Goal: Information Seeking & Learning: Learn about a topic

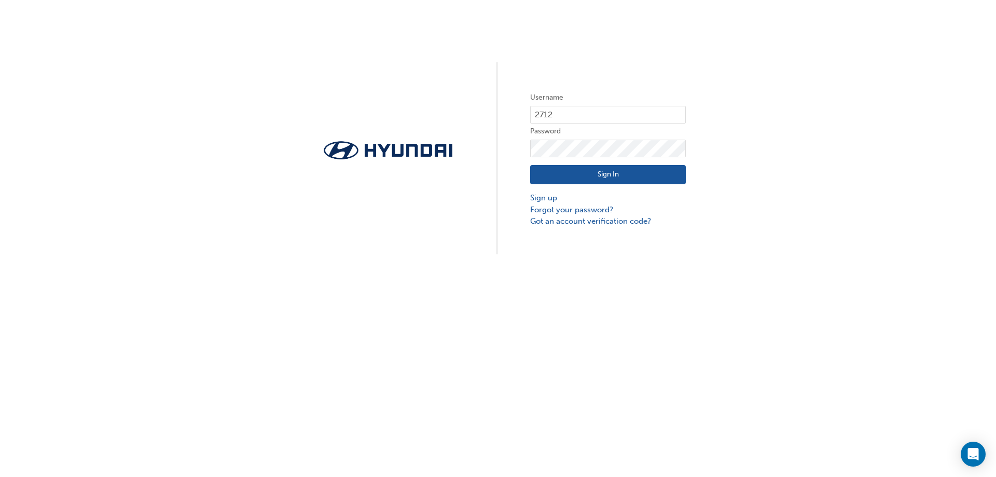
click at [613, 177] on button "Sign In" at bounding box center [608, 175] width 156 height 20
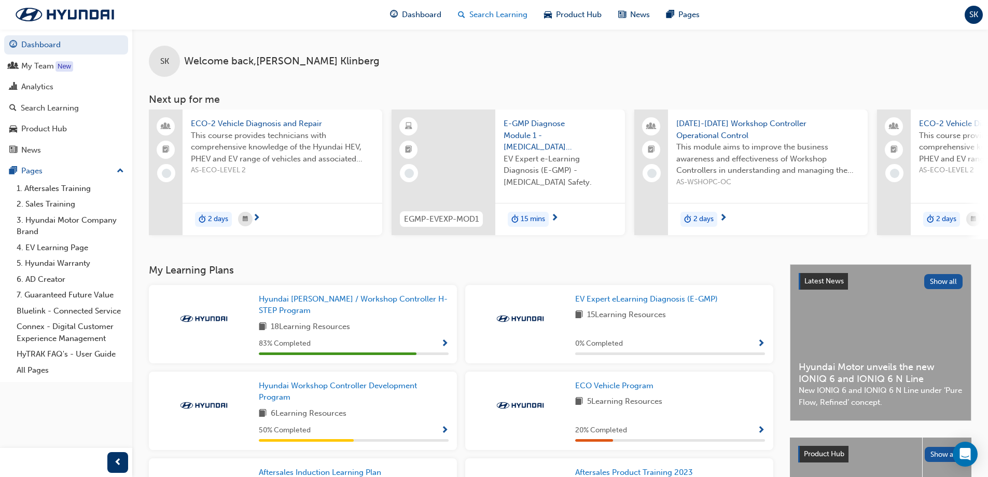
click at [490, 15] on span "Search Learning" at bounding box center [498, 15] width 58 height 12
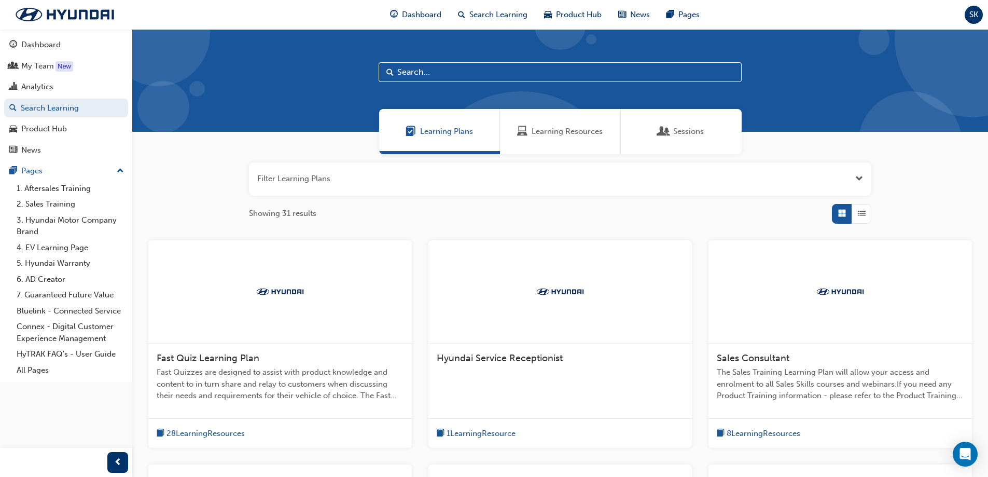
click at [477, 73] on input "text" at bounding box center [560, 72] width 363 height 20
type input "[PERSON_NAME]"
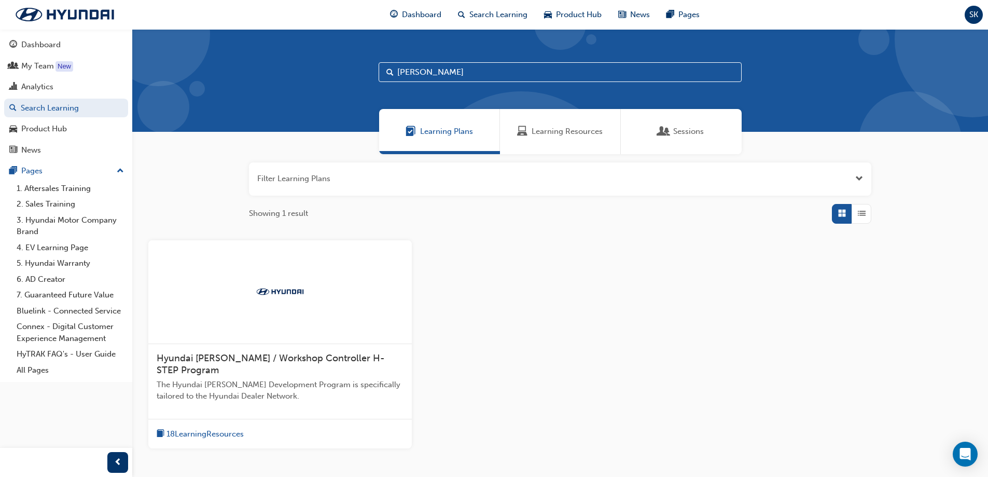
click at [257, 361] on span "Hyundai [PERSON_NAME] / Workshop Controller H-STEP Program" at bounding box center [271, 364] width 228 height 24
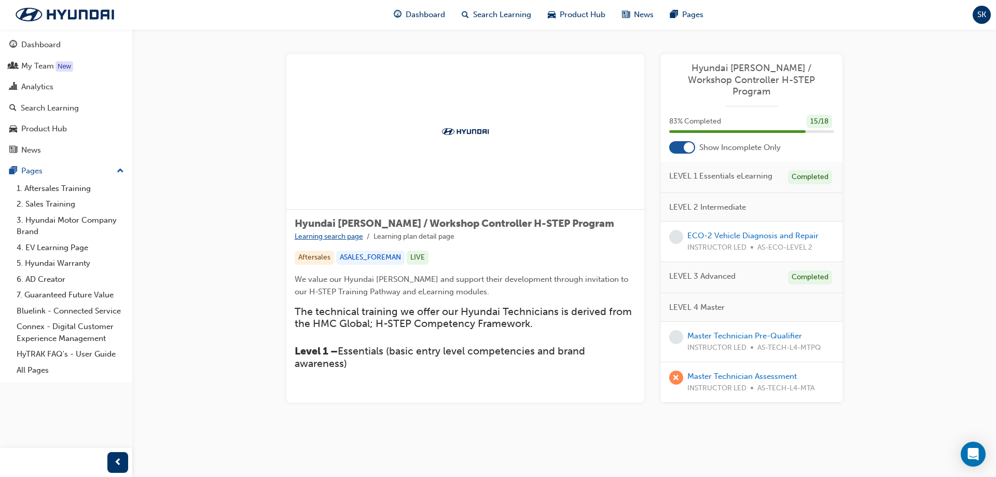
click at [340, 237] on link "Learning search page" at bounding box center [329, 236] width 68 height 9
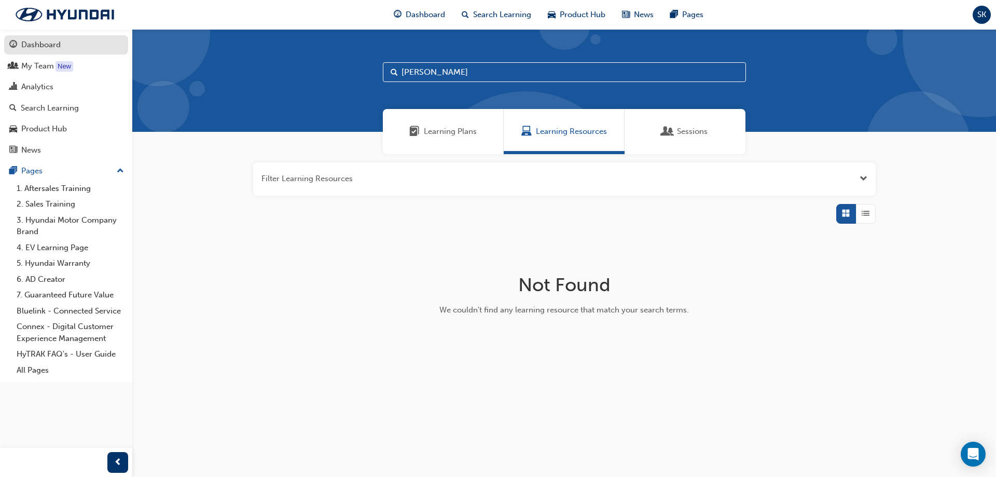
click at [37, 41] on div "Dashboard" at bounding box center [40, 45] width 39 height 12
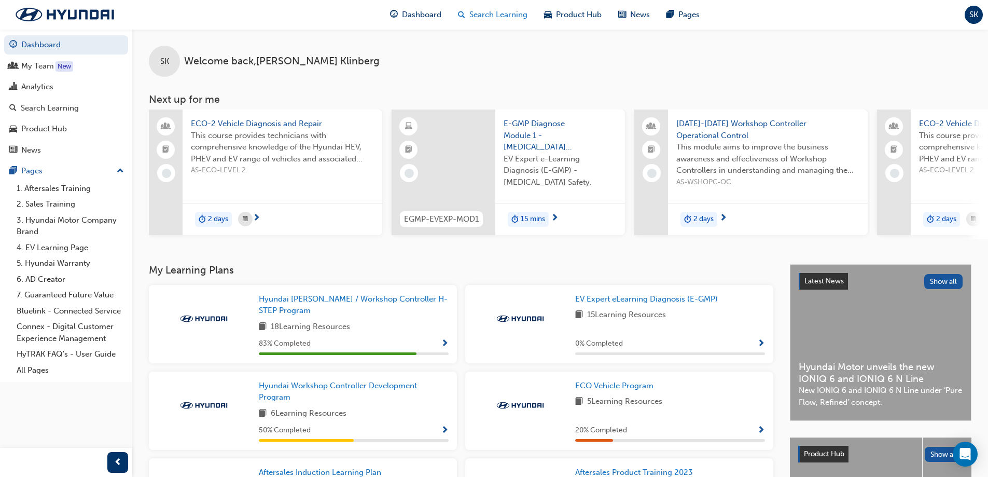
click at [492, 10] on span "Search Learning" at bounding box center [498, 15] width 58 height 12
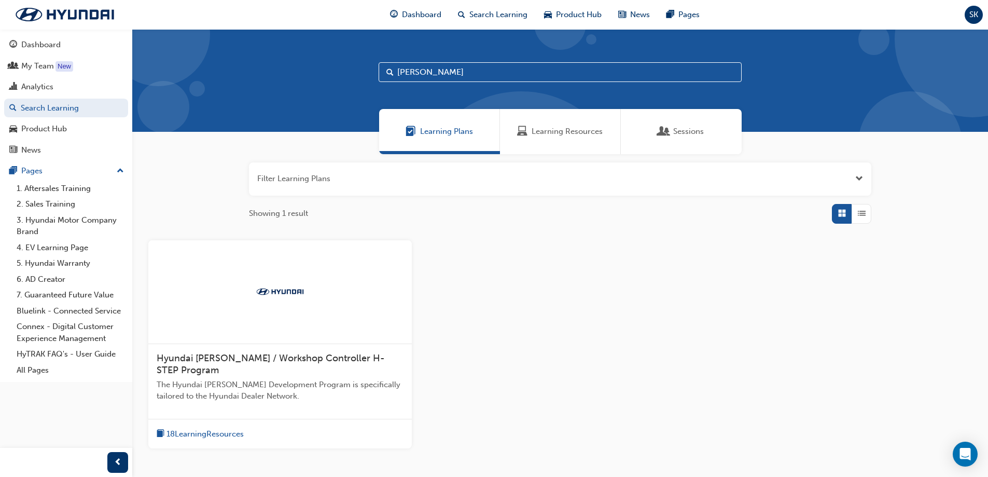
scroll to position [72, 0]
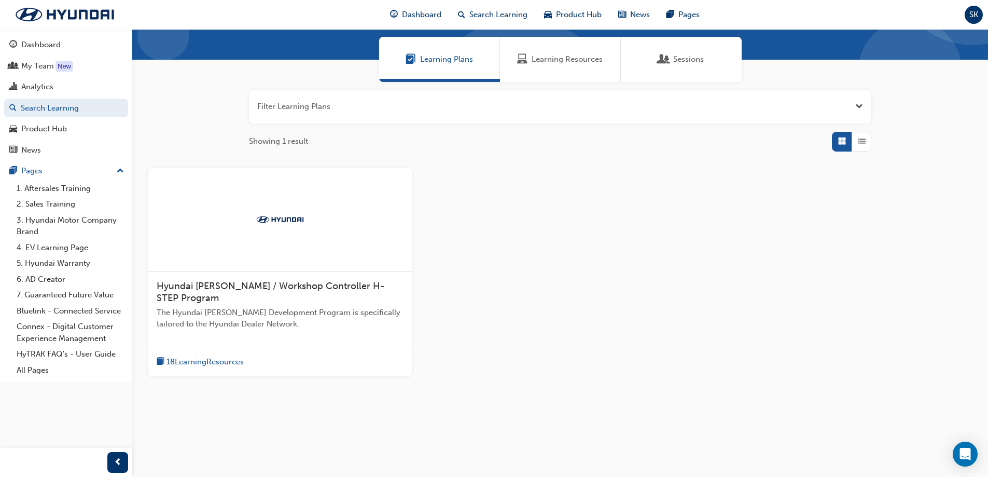
click at [258, 285] on span "Hyundai [PERSON_NAME] / Workshop Controller H-STEP Program" at bounding box center [271, 292] width 228 height 24
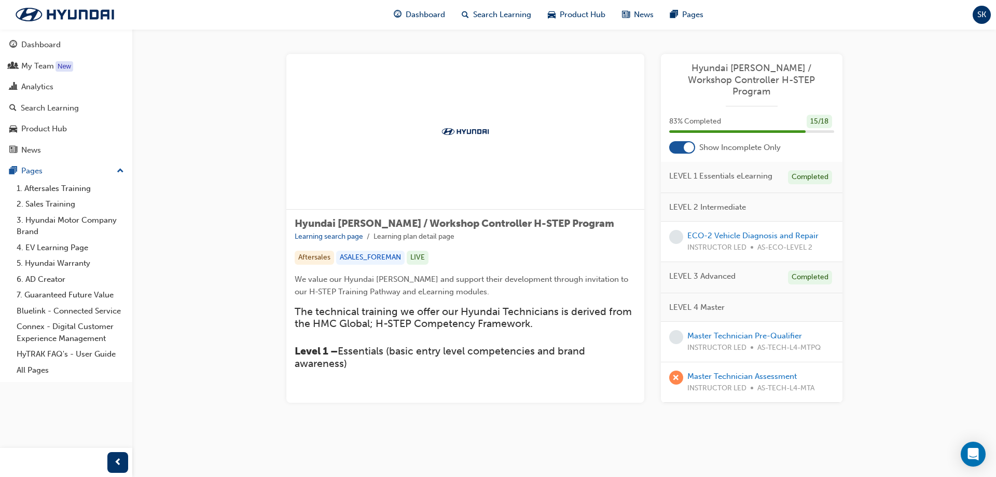
click at [433, 223] on span "Hyundai [PERSON_NAME] / Workshop Controller H-STEP Program" at bounding box center [454, 223] width 319 height 12
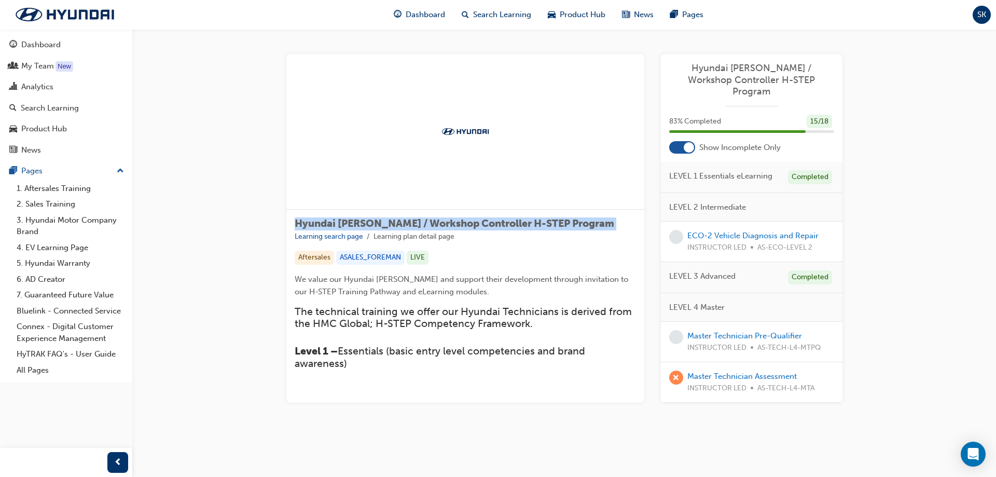
click at [432, 223] on span "Hyundai [PERSON_NAME] / Workshop Controller H-STEP Program" at bounding box center [454, 223] width 319 height 12
click at [507, 157] on div at bounding box center [465, 132] width 358 height 156
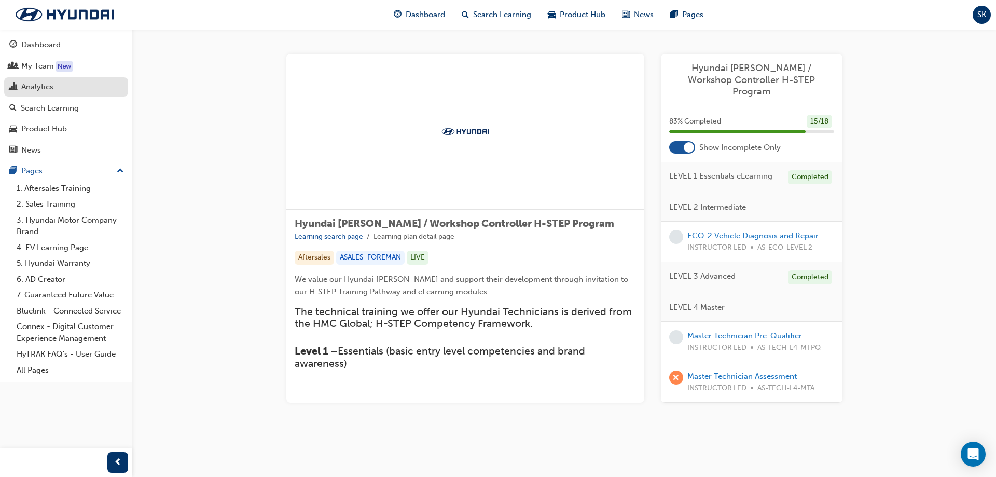
click at [42, 89] on div "Analytics" at bounding box center [37, 87] width 32 height 12
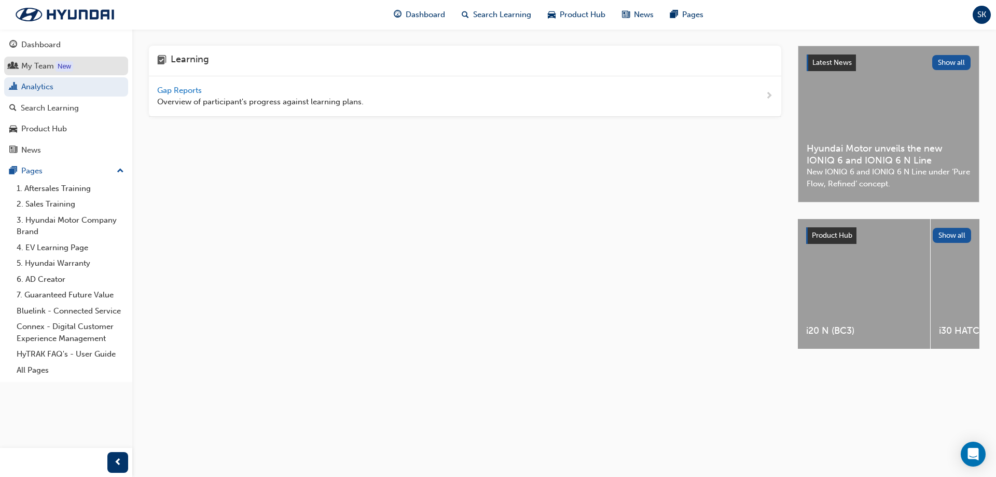
click at [36, 67] on div "My Team" at bounding box center [37, 66] width 33 height 12
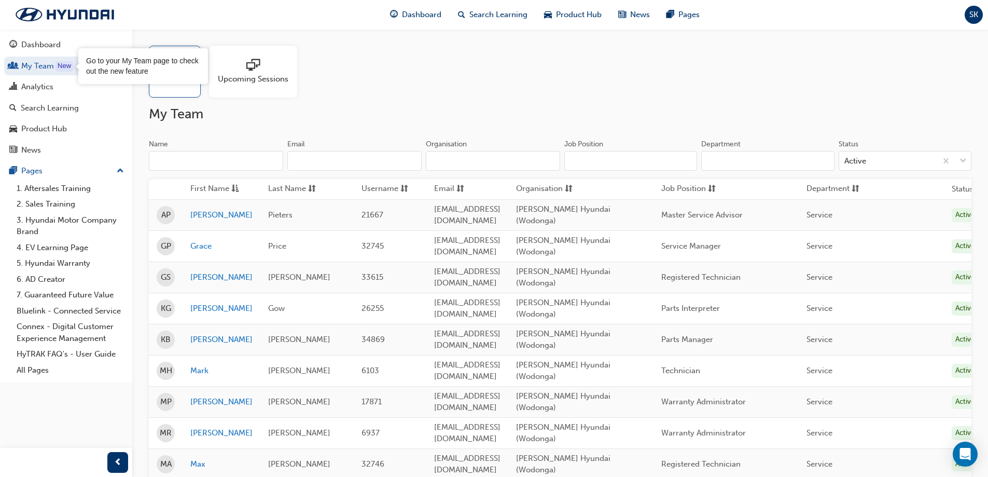
click at [257, 63] on span "sessionType_ONLINE_URL-icon" at bounding box center [252, 66] width 13 height 15
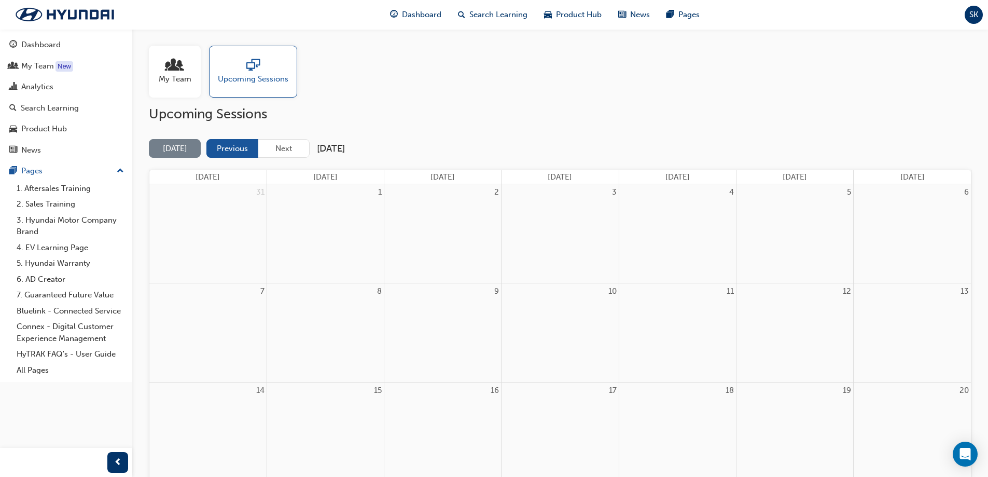
click at [226, 147] on button "Previous" at bounding box center [232, 148] width 52 height 19
click at [39, 371] on link "All Pages" at bounding box center [70, 370] width 116 height 16
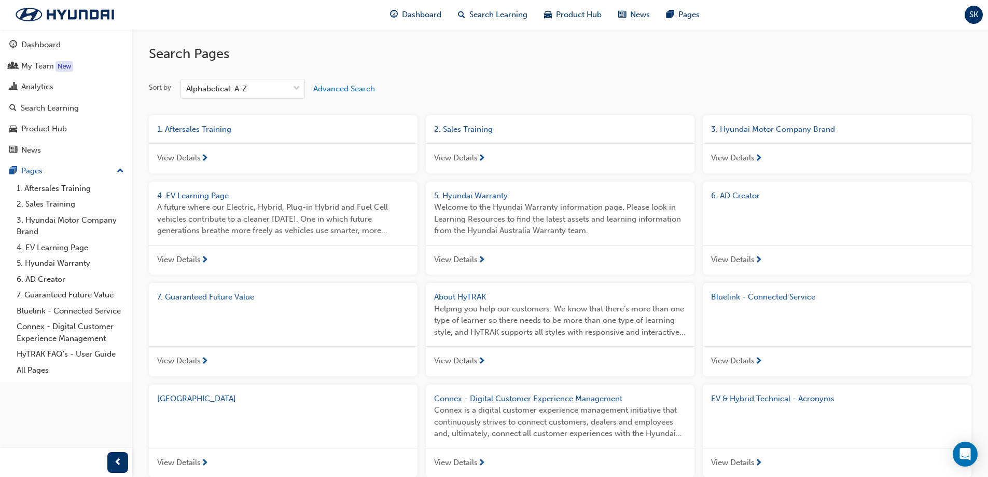
click at [324, 87] on span "Advanced Search" at bounding box center [344, 88] width 62 height 9
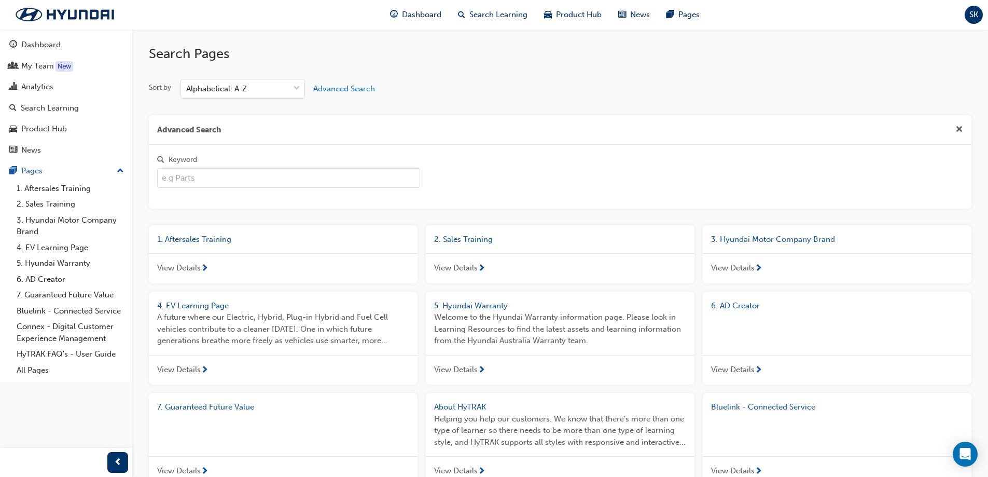
click at [235, 175] on input "Keyword" at bounding box center [288, 178] width 263 height 20
type input "[PERSON_NAME]"
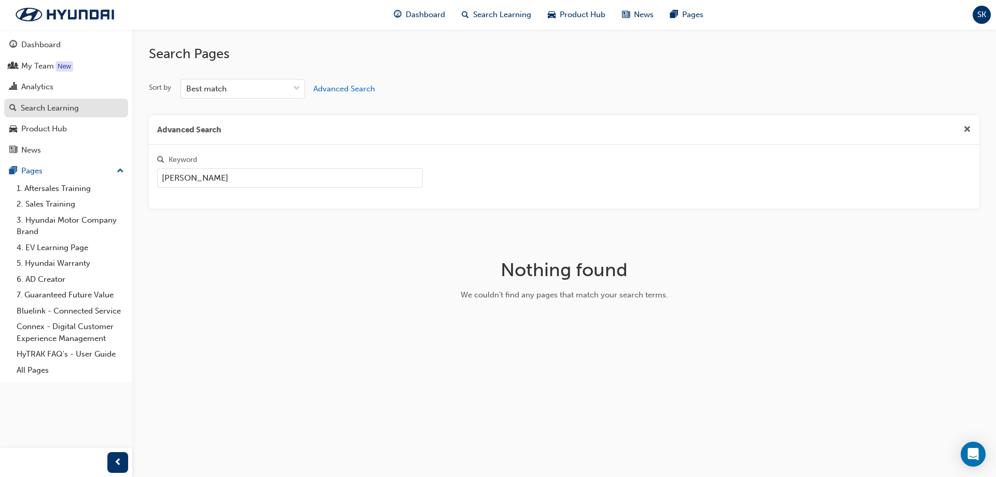
click at [56, 107] on div "Search Learning" at bounding box center [50, 108] width 58 height 12
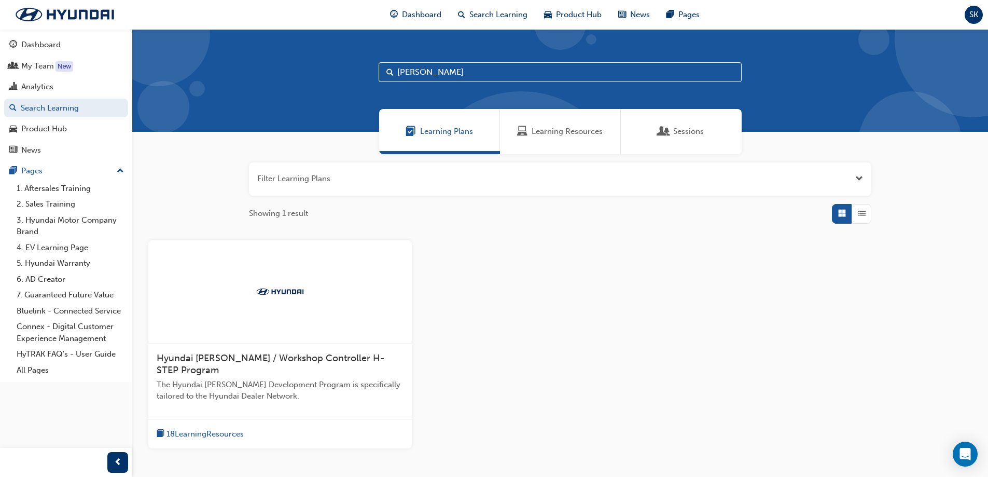
click at [441, 178] on button "button" at bounding box center [560, 178] width 622 height 33
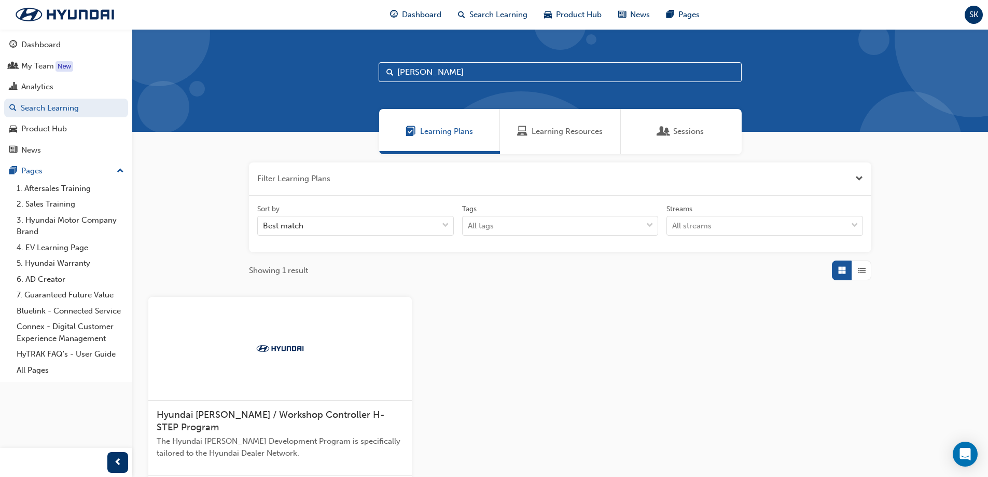
click at [478, 178] on button "button" at bounding box center [560, 178] width 622 height 33
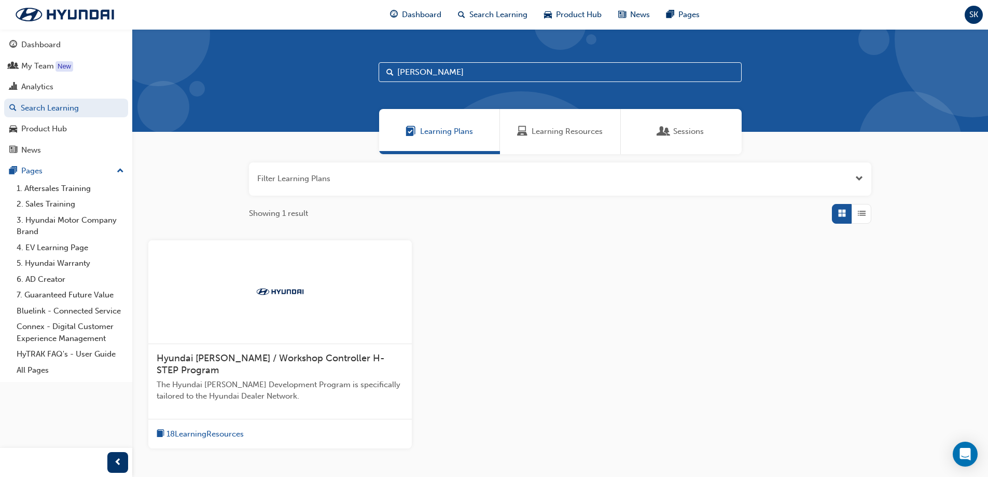
click at [455, 72] on input "[PERSON_NAME]" at bounding box center [560, 72] width 363 height 20
click at [703, 130] on span "Sessions" at bounding box center [688, 132] width 31 height 12
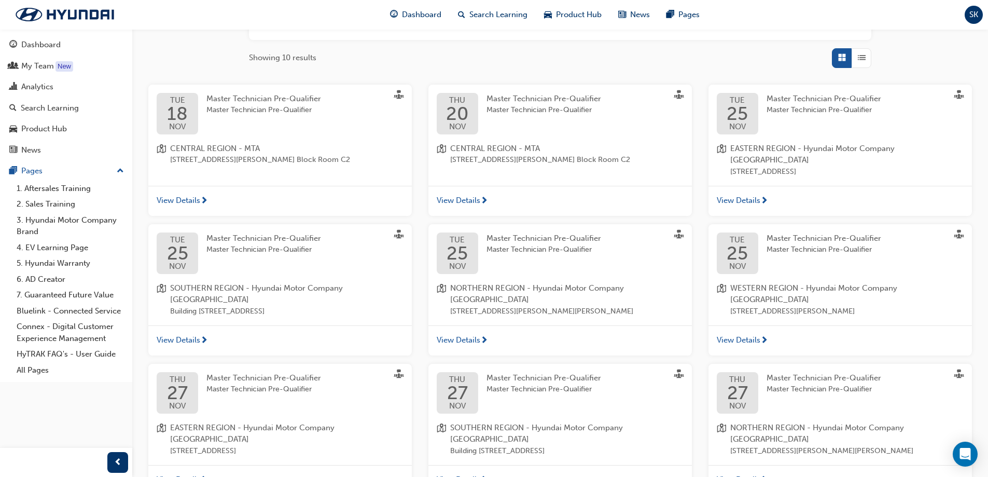
scroll to position [207, 0]
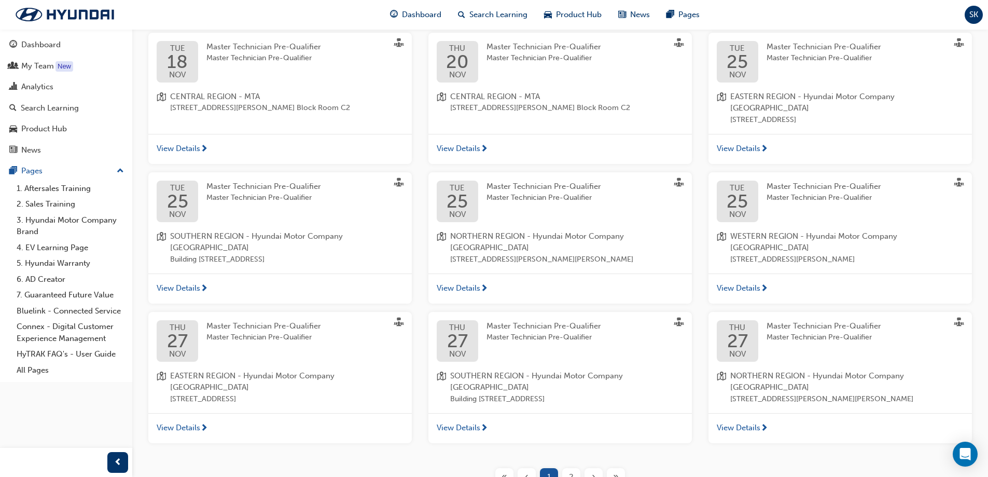
click at [570, 471] on span "2" at bounding box center [571, 477] width 5 height 12
click at [571, 471] on span "2" at bounding box center [571, 477] width 5 height 12
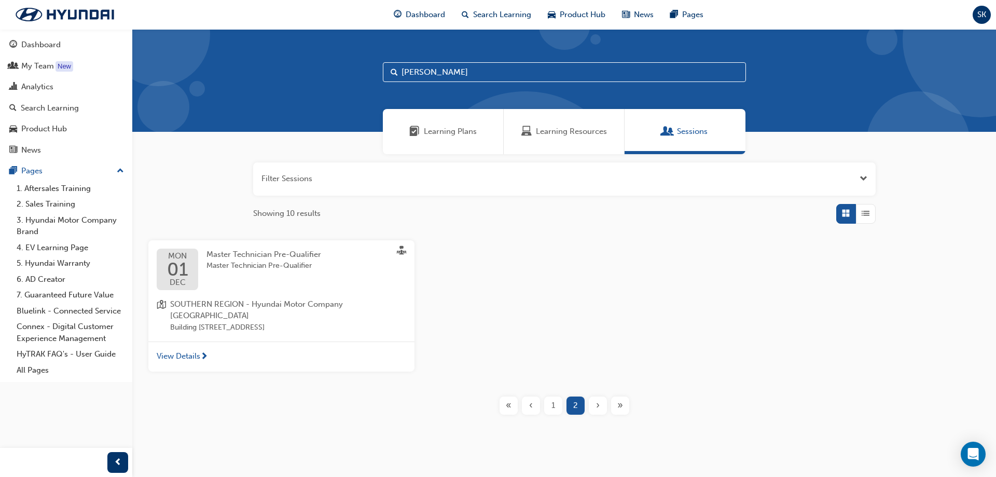
click at [551, 399] on span "1" at bounding box center [553, 405] width 4 height 12
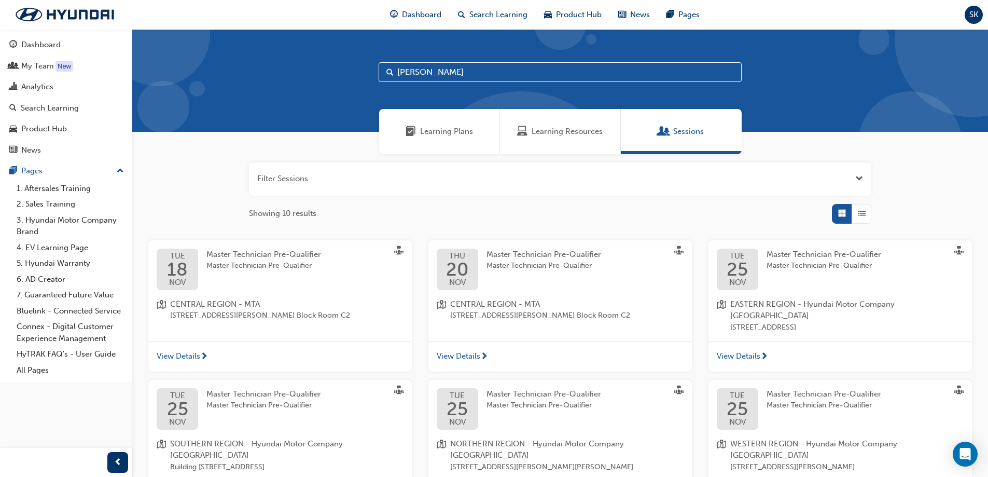
click at [451, 124] on div "Learning Plans" at bounding box center [439, 131] width 121 height 45
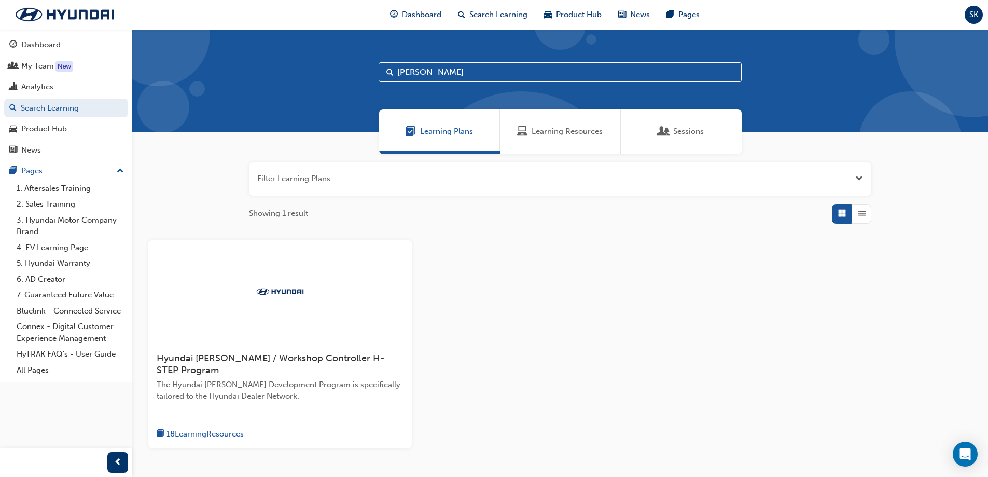
click at [559, 132] on span "Learning Resources" at bounding box center [567, 132] width 71 height 12
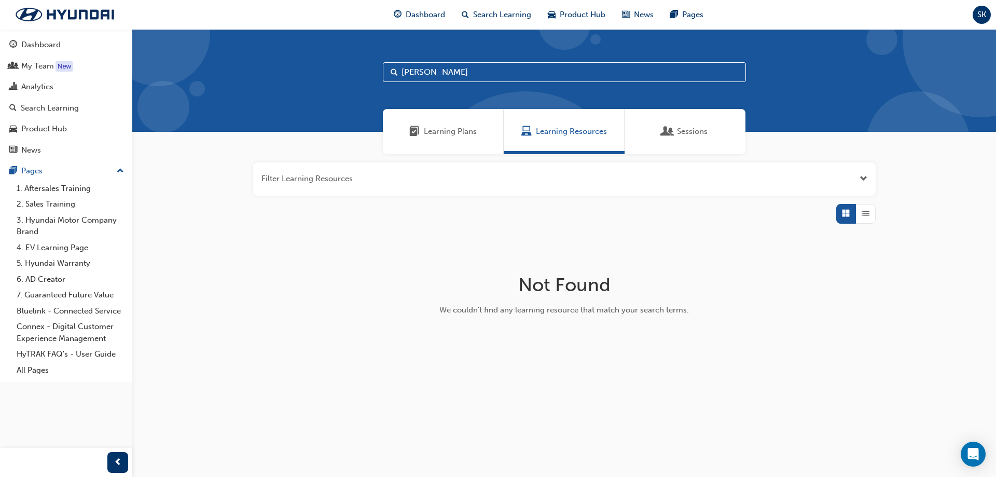
click at [435, 140] on div "Learning Plans" at bounding box center [443, 131] width 121 height 45
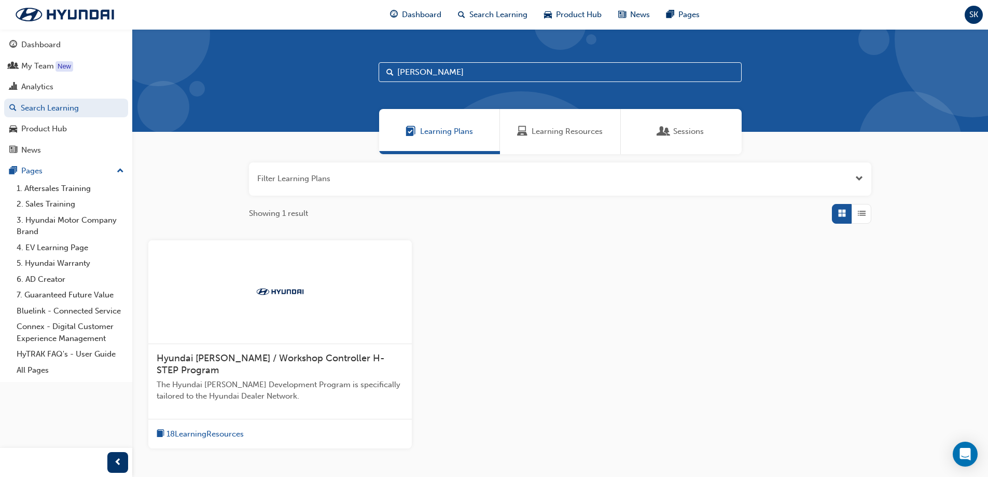
click at [279, 354] on span "Hyundai [PERSON_NAME] / Workshop Controller H-STEP Program" at bounding box center [271, 364] width 228 height 24
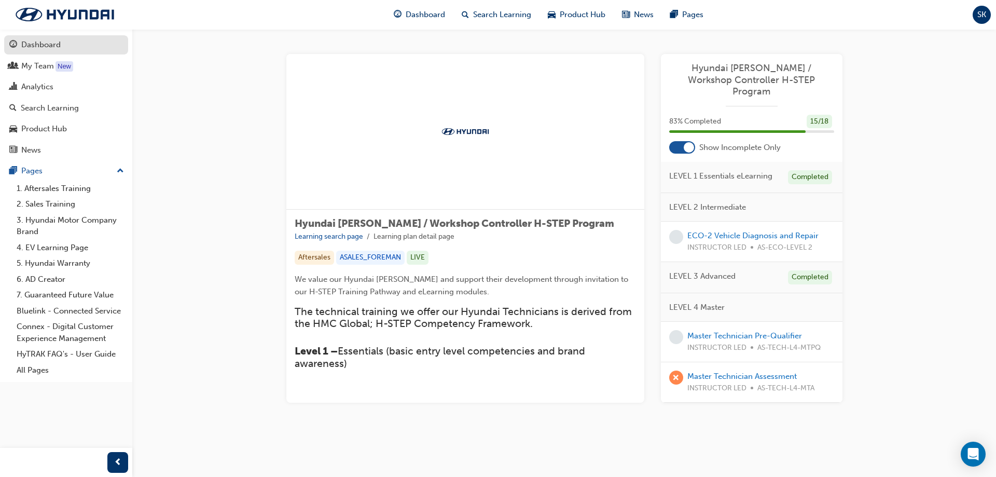
click at [29, 41] on div "Dashboard" at bounding box center [40, 45] width 39 height 12
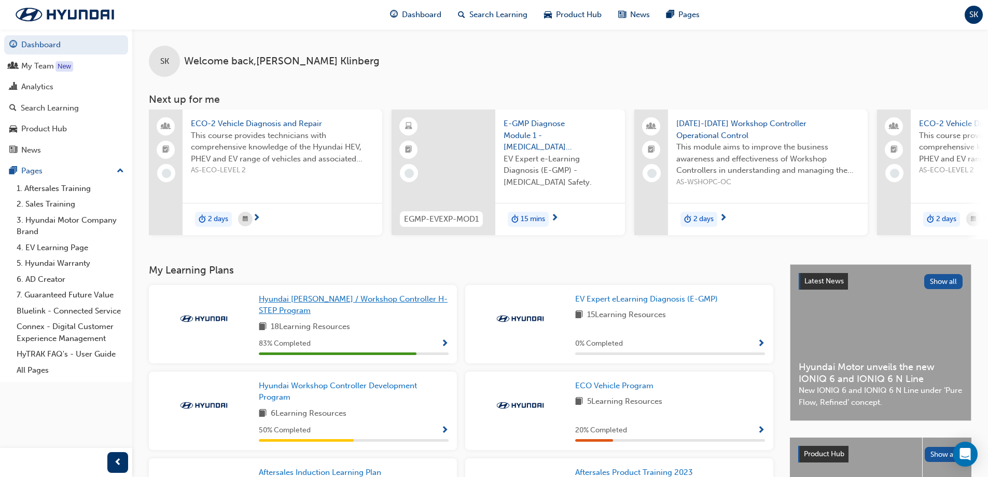
click at [310, 303] on span "Hyundai [PERSON_NAME] / Workshop Controller H-STEP Program" at bounding box center [353, 304] width 189 height 21
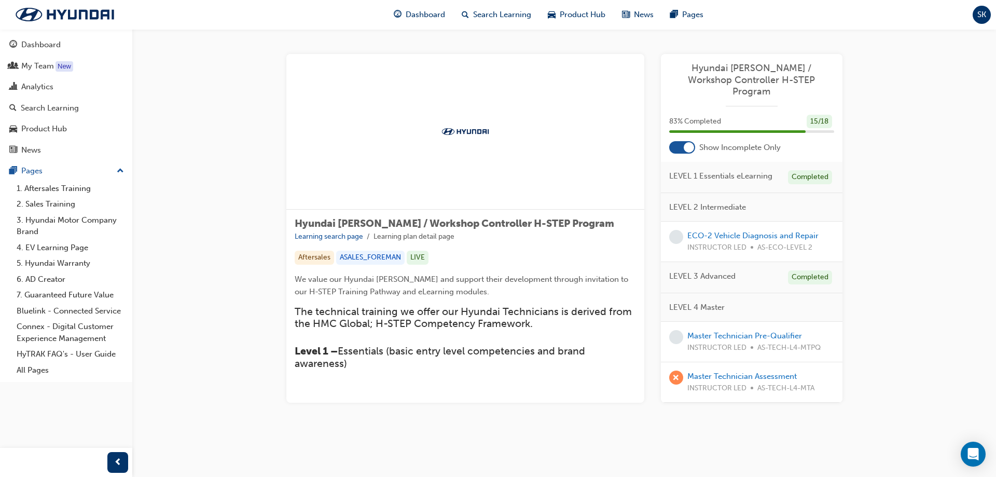
click at [677, 230] on span "learningRecordVerb_NONE-icon" at bounding box center [676, 237] width 14 height 14
click at [39, 47] on div "Dashboard" at bounding box center [40, 45] width 39 height 12
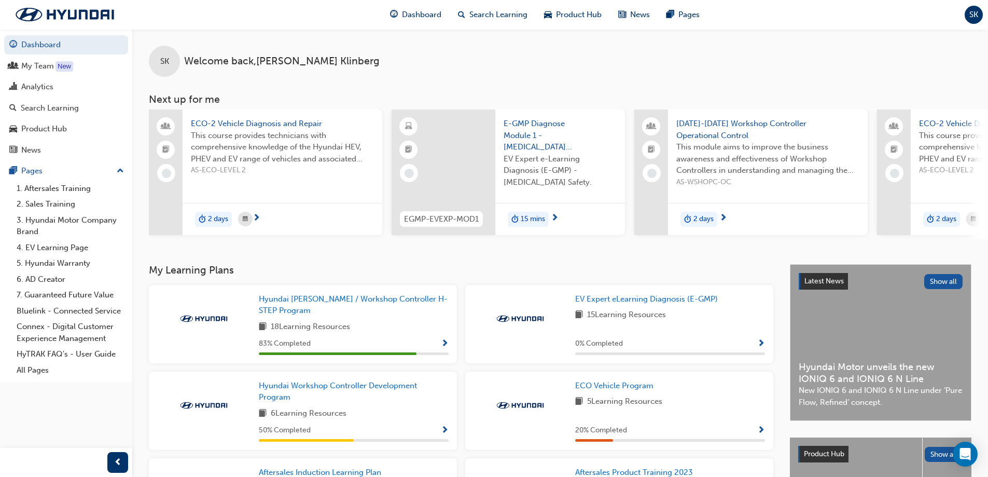
click at [970, 7] on div "SK" at bounding box center [974, 15] width 18 height 18
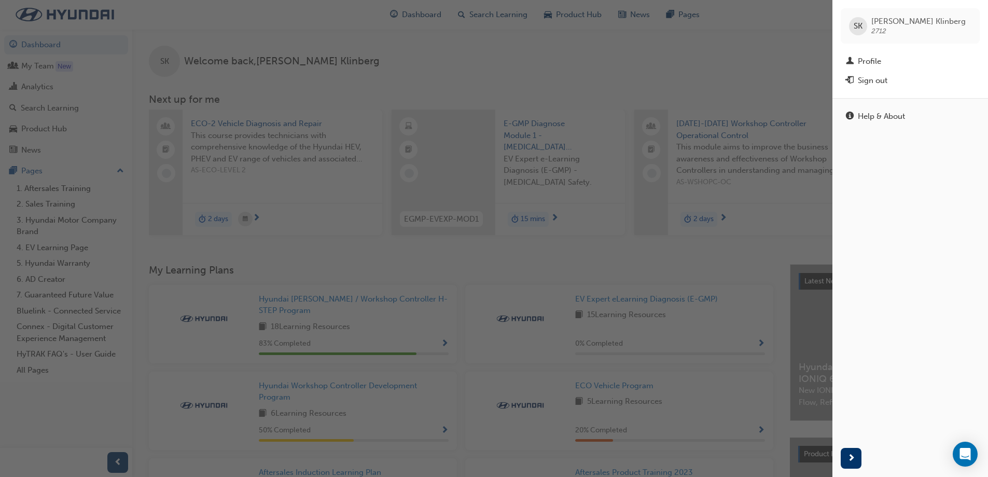
click at [746, 67] on div "button" at bounding box center [416, 238] width 832 height 477
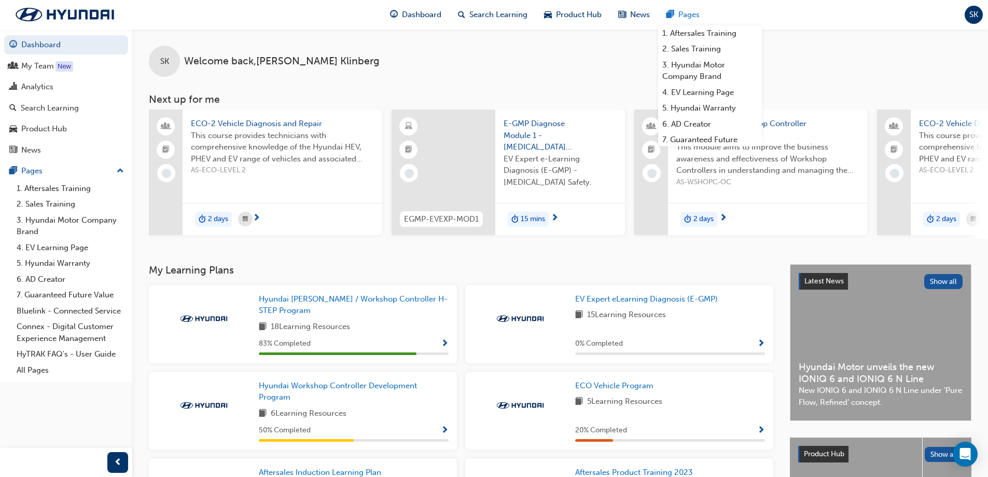
click at [688, 12] on span "Pages" at bounding box center [688, 15] width 21 height 12
